Goal: Task Accomplishment & Management: Manage account settings

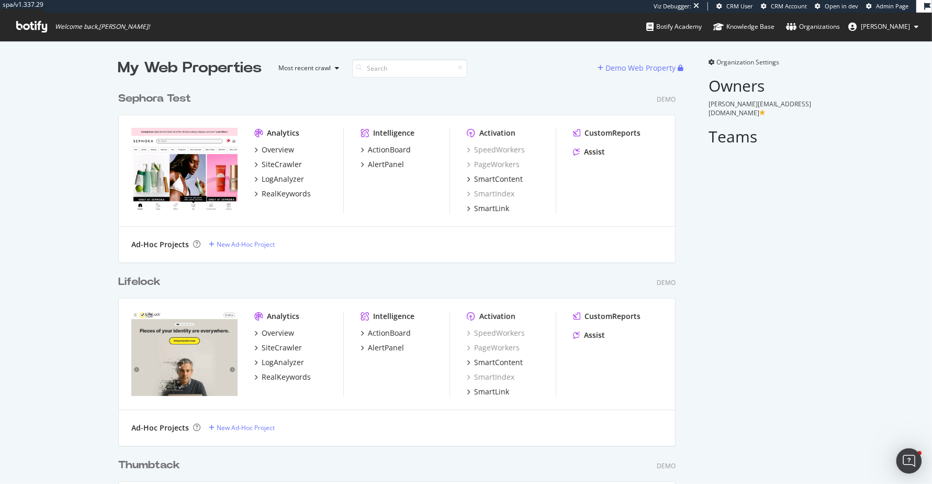
scroll to position [3339, 565]
click at [181, 91] on div "Sephora Test" at bounding box center [154, 98] width 73 height 15
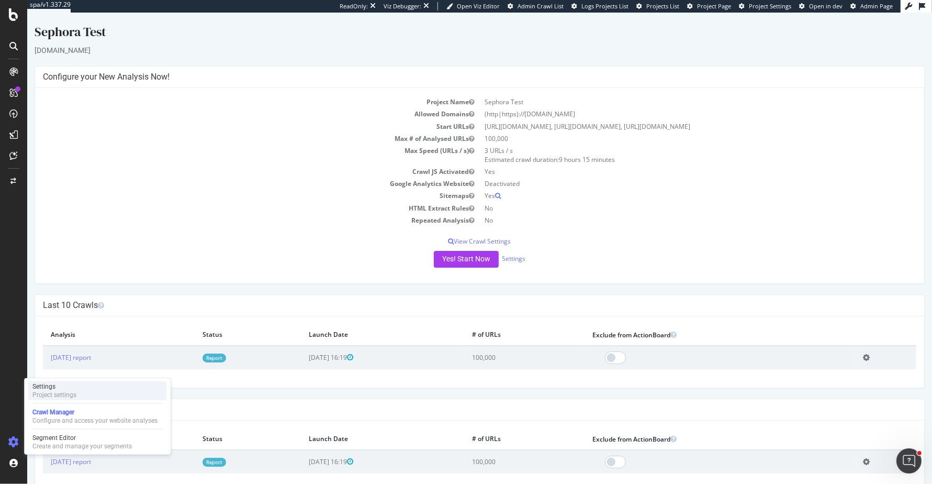
click at [81, 389] on div "Settings Project settings" at bounding box center [97, 390] width 138 height 19
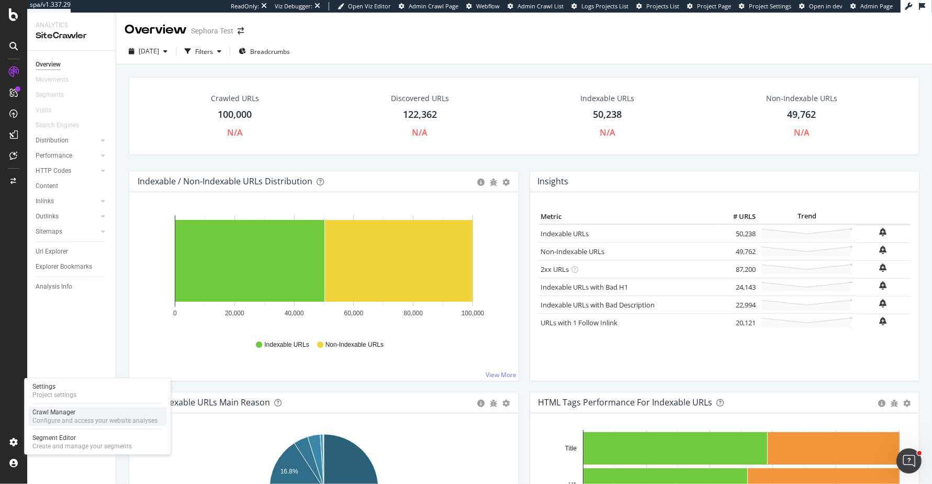
click at [95, 416] on div "Configure and access your website analyses" at bounding box center [94, 420] width 125 height 8
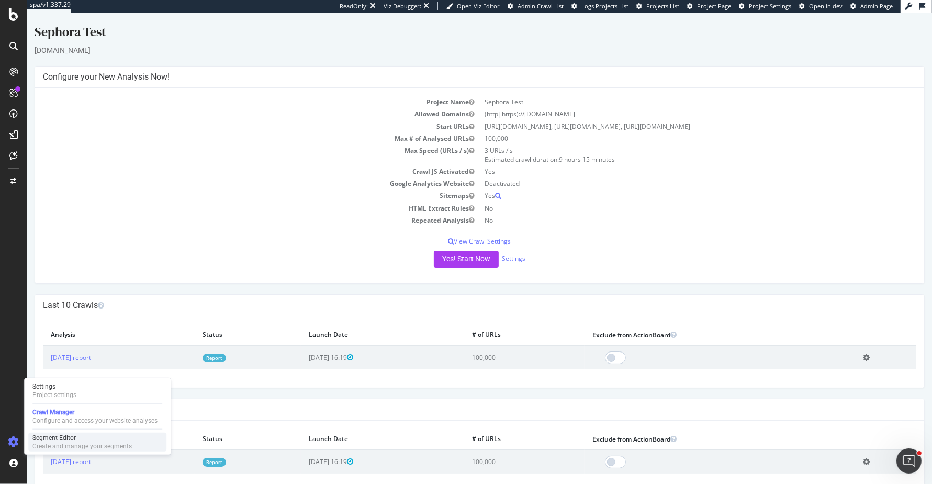
click at [92, 446] on div "Create and manage your segments" at bounding box center [81, 446] width 99 height 8
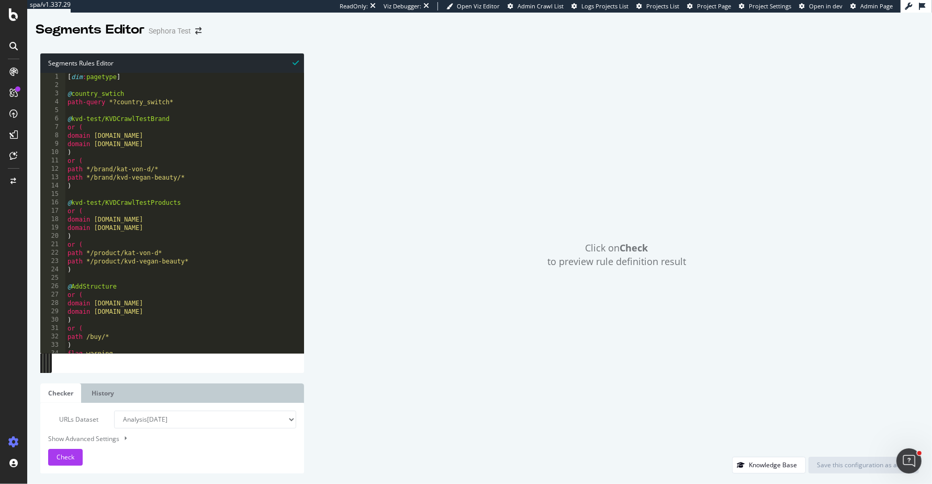
type textarea "or ("
click at [156, 293] on div "[ dim : pagetype ] @ country_swtich path-query *?country_switch* @ kvd-test/KVD…" at bounding box center [191, 221] width 253 height 297
click at [151, 422] on select "Analysis 2025 Sep. 15th Or paste a list of URLs" at bounding box center [205, 419] width 182 height 18
click at [114, 410] on select "Analysis 2025 Sep. 15th Or paste a list of URLs" at bounding box center [205, 419] width 182 height 18
click at [124, 245] on div "[ dim : pagetype ] @ country_swtich path-query *?country_switch* @ kvd-test/KVD…" at bounding box center [191, 221] width 253 height 297
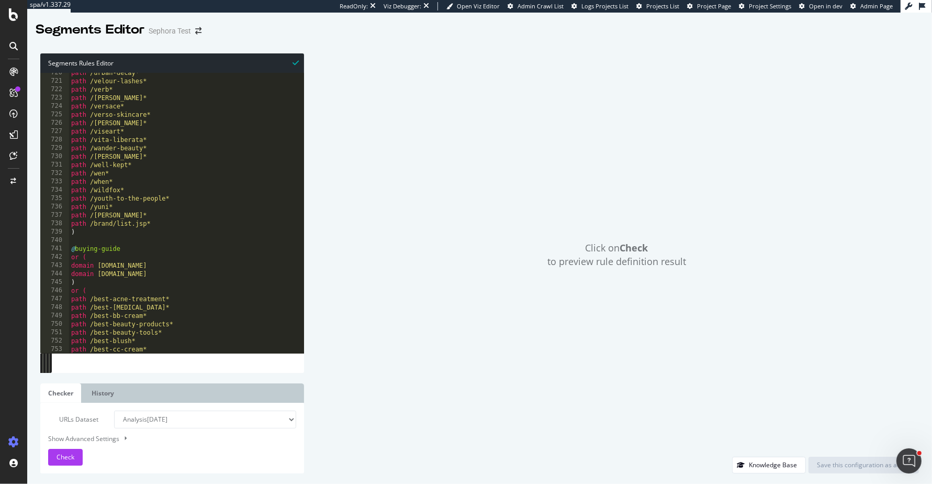
scroll to position [3423, 0]
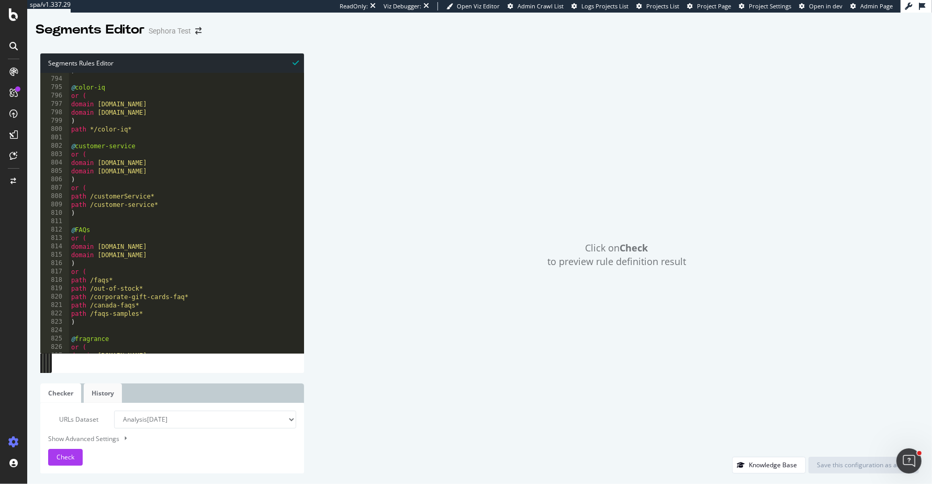
click at [103, 390] on link "History" at bounding box center [103, 392] width 38 height 19
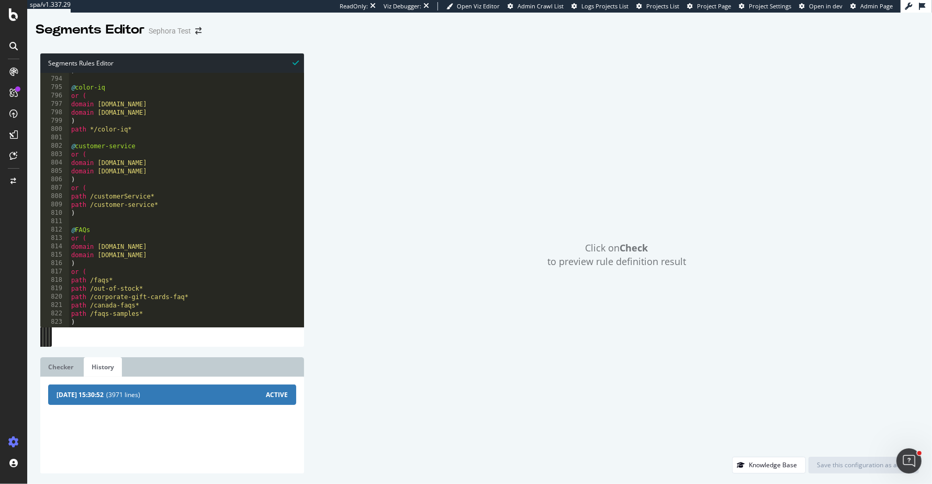
click at [128, 397] on span "(3971 lines)" at bounding box center [186, 394] width 160 height 9
click at [71, 363] on link "Checker" at bounding box center [60, 366] width 41 height 19
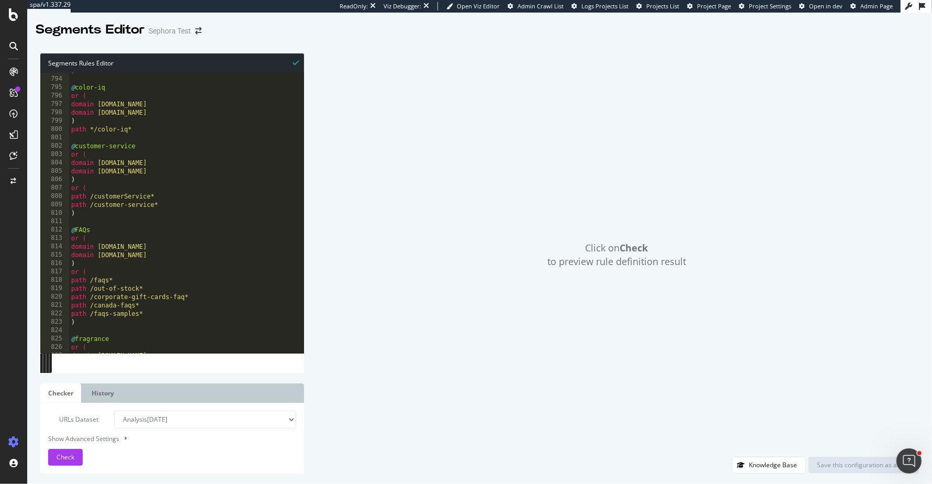
click at [107, 436] on div "Show Advanced Settings" at bounding box center [164, 438] width 248 height 10
select select "5000"
select select "100"
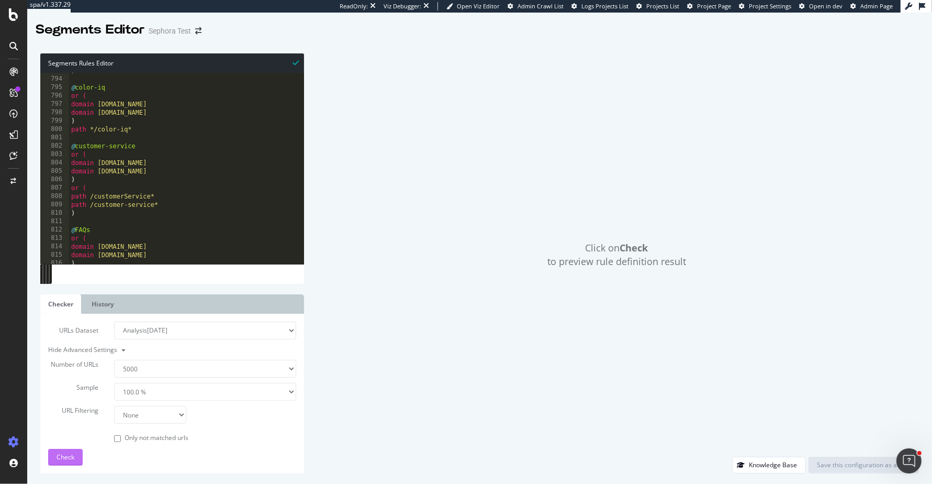
click at [67, 458] on span "Check" at bounding box center [66, 456] width 18 height 9
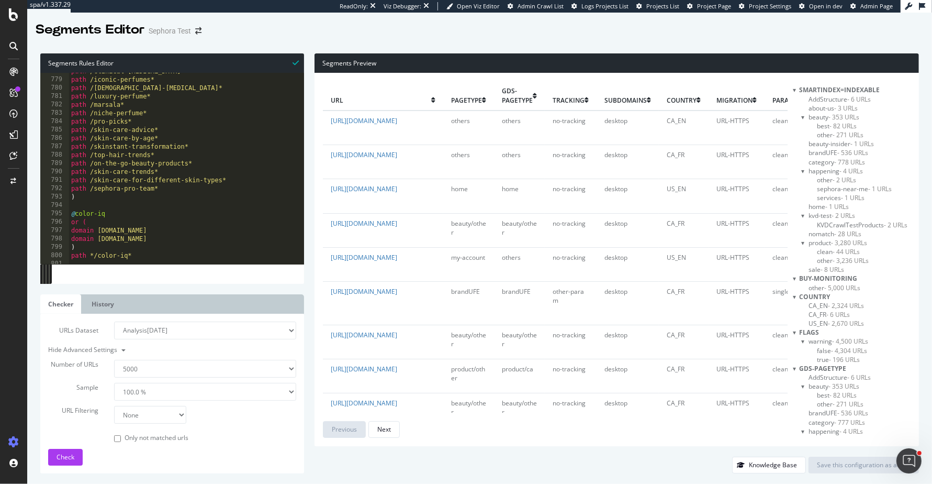
scroll to position [3356, 0]
type textarea "path /top-hair-trends*"
click at [186, 162] on div "path /clinical-skin-care* path /iconic-perfumes* path /korean-skin-care* path /…" at bounding box center [195, 176] width 253 height 208
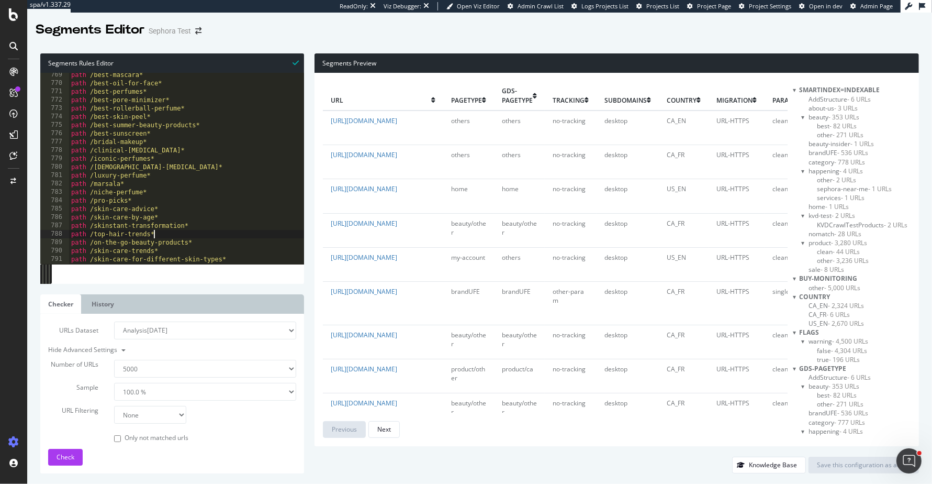
scroll to position [3316, 0]
drag, startPoint x: 155, startPoint y: 134, endPoint x: 55, endPoint y: 138, distance: 100.0
click at [55, 138] on div "path /top-hair-trends* 768 769 770 771 772 773 774 775 776 777 778 779 780 781 …" at bounding box center [172, 168] width 264 height 191
type textarea "path /best-sunscreen*"
click at [160, 93] on div "path /best-makeup-primer* path /best-mascara* path /best-oil-for-face* path /be…" at bounding box center [195, 168] width 253 height 208
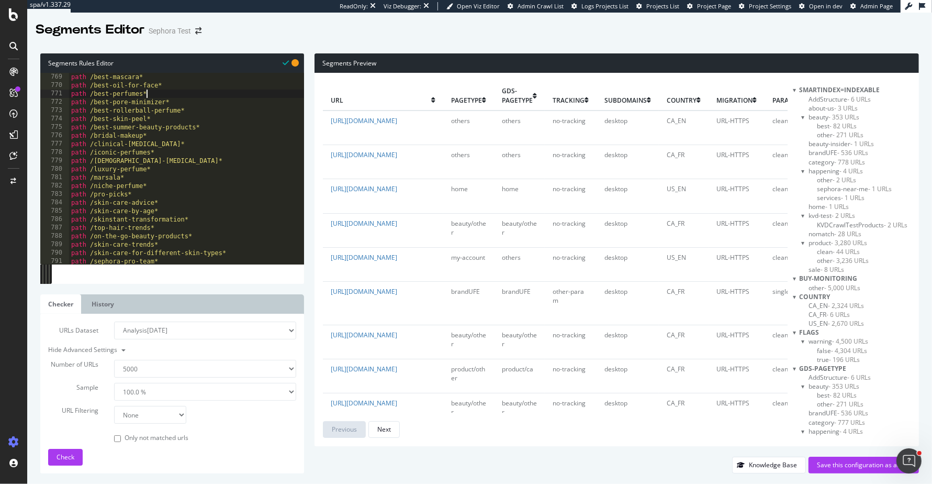
type textarea "path /best-perfumes*"
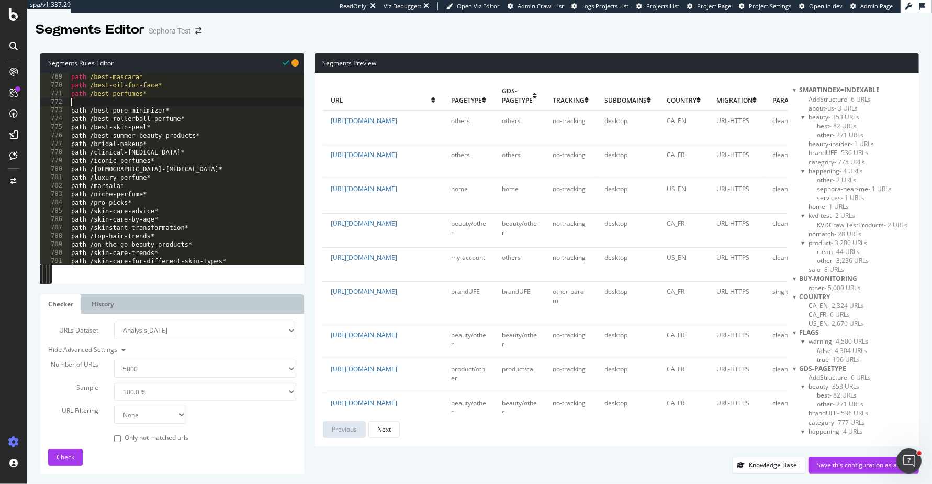
paste textarea "path /best-sunscreen*"
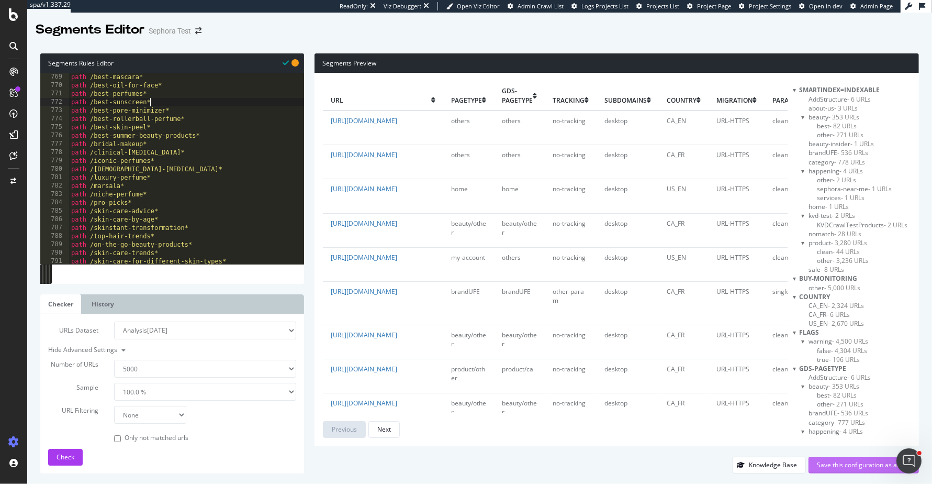
type textarea "path /best-sunscreen*"
click at [837, 462] on div "Save this configuration as active" at bounding box center [864, 464] width 94 height 9
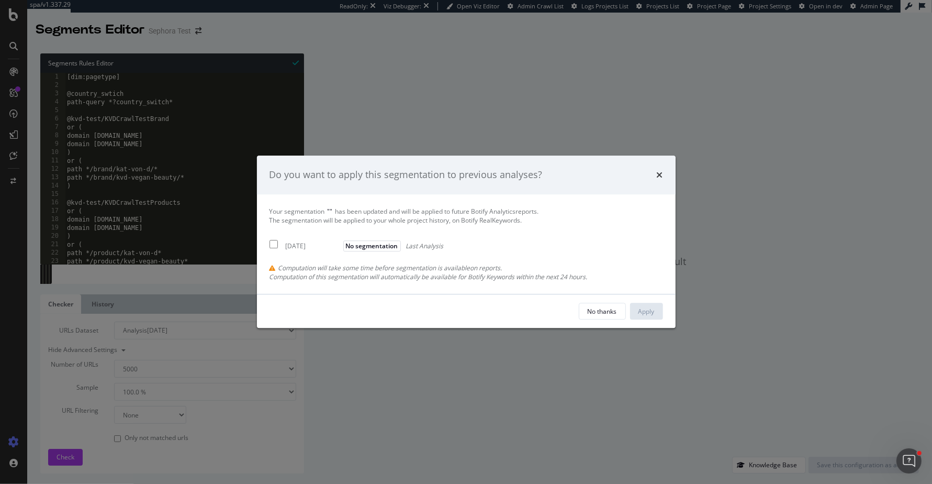
click at [274, 246] on input "modal" at bounding box center [274, 244] width 8 height 8
checkbox input "true"
click at [647, 312] on div "Apply" at bounding box center [646, 311] width 16 height 9
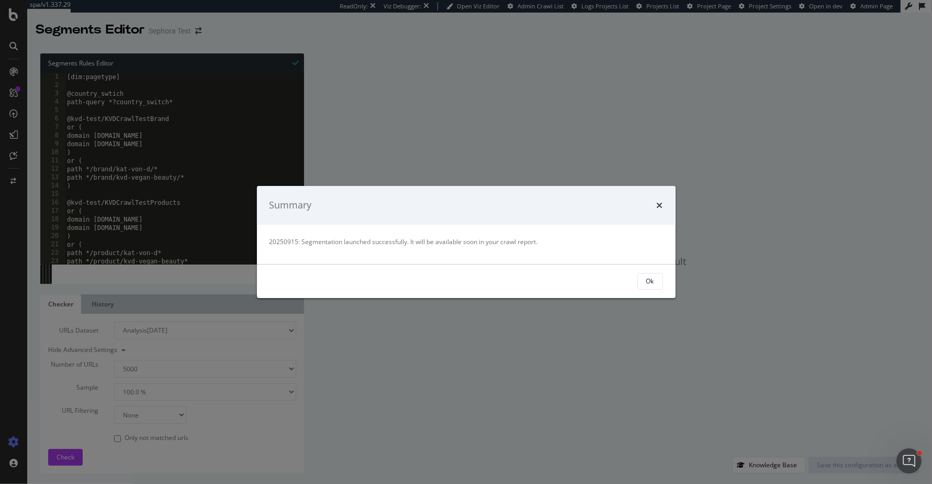
click at [647, 290] on div "Ok" at bounding box center [466, 280] width 419 height 33
click at [653, 272] on div "Ok" at bounding box center [466, 280] width 419 height 33
click at [652, 282] on div "Ok" at bounding box center [650, 280] width 8 height 9
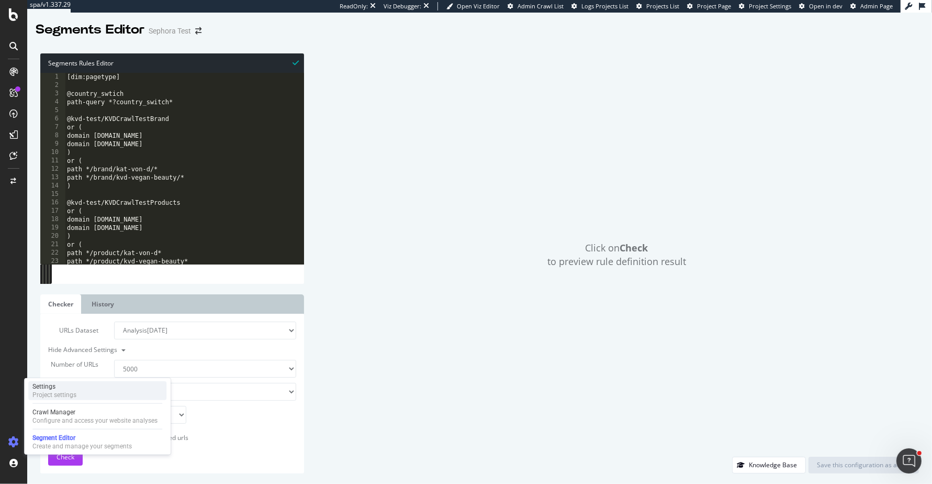
click at [62, 398] on div "Project settings" at bounding box center [54, 394] width 44 height 8
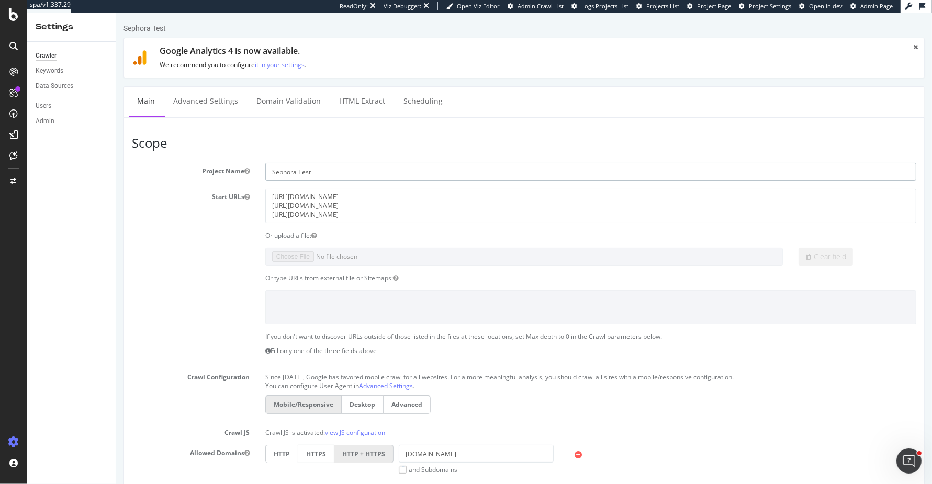
click at [379, 168] on input "Sephora Test" at bounding box center [590, 172] width 651 height 18
type input "Sephora Test Crawl (Dalton)"
click at [144, 234] on div "Or upload a file:" at bounding box center [524, 235] width 800 height 9
click at [48, 115] on div "SiteCrawler" at bounding box center [57, 118] width 37 height 10
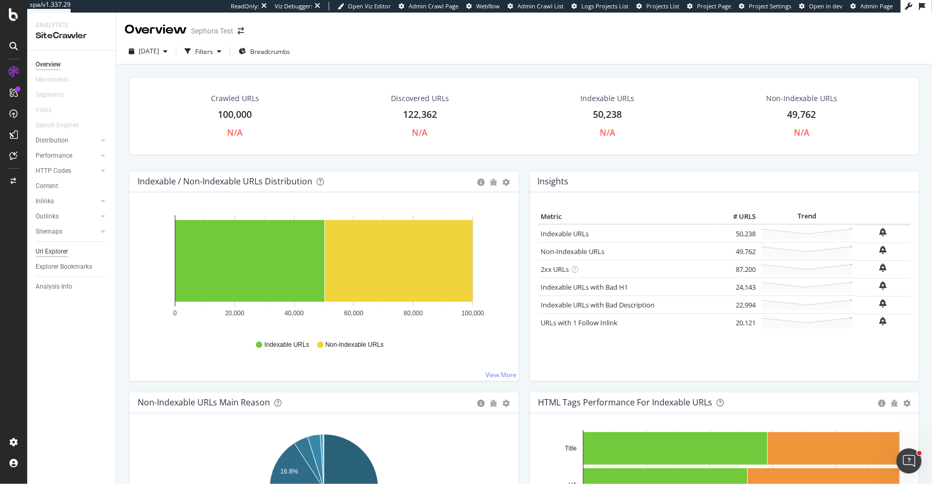
click at [64, 249] on div "Url Explorer" at bounding box center [52, 251] width 32 height 11
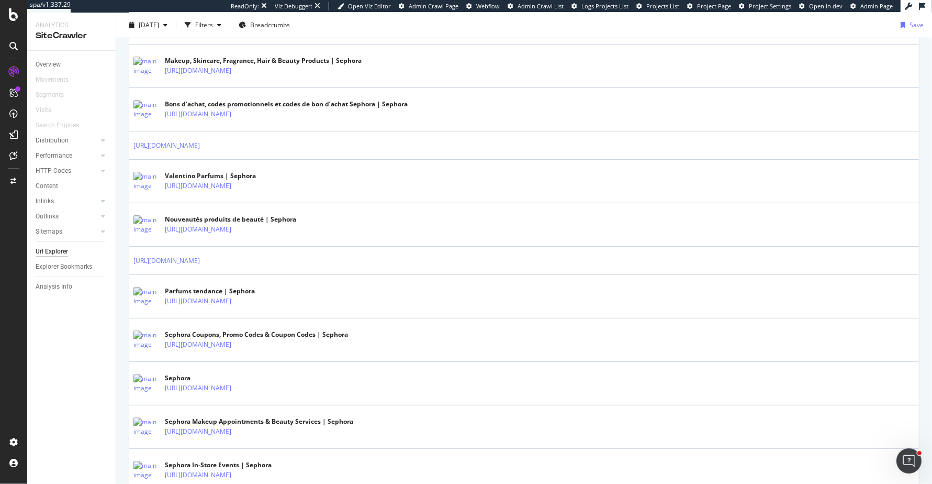
scroll to position [358, 0]
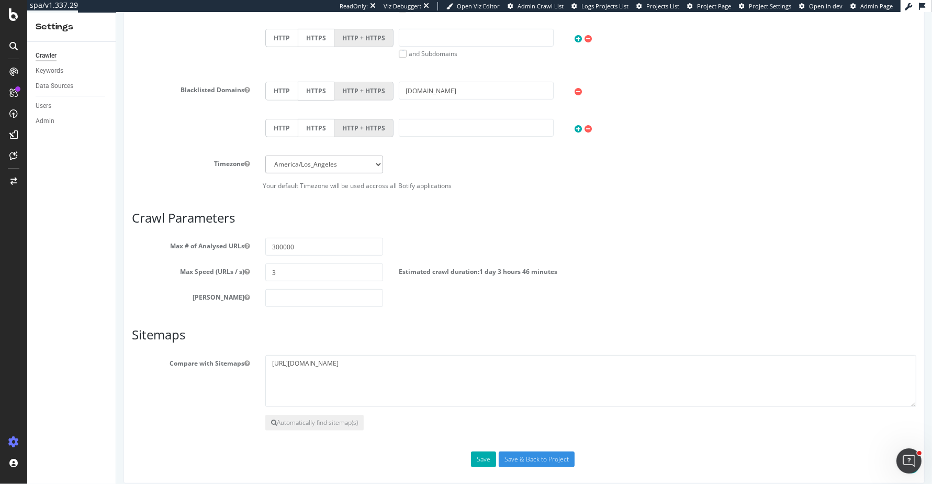
scroll to position [466, 0]
